Goal: Task Accomplishment & Management: Complete application form

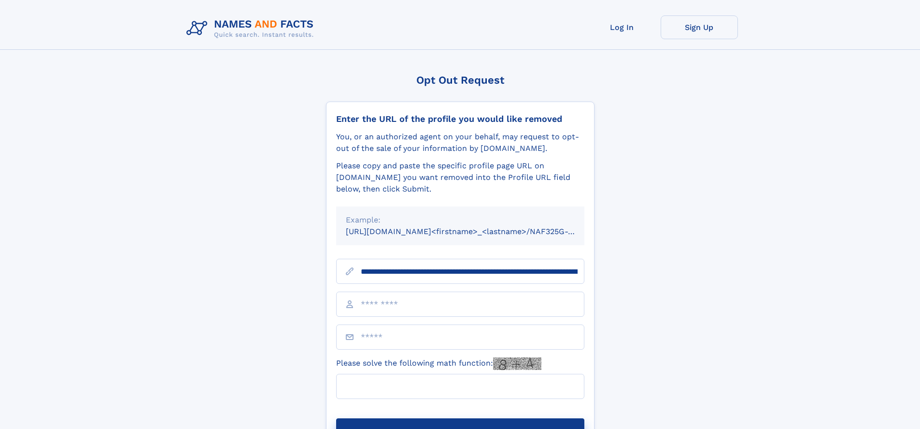
scroll to position [0, 104]
type input "**********"
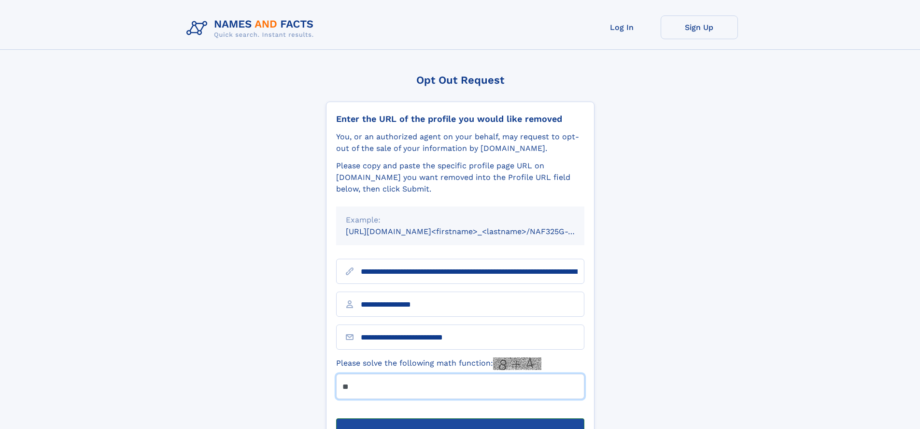
type input "**"
click at [460, 418] on button "Submit Opt Out Request" at bounding box center [460, 433] width 248 height 31
